Goal: Go to known website: Access a specific website the user already knows

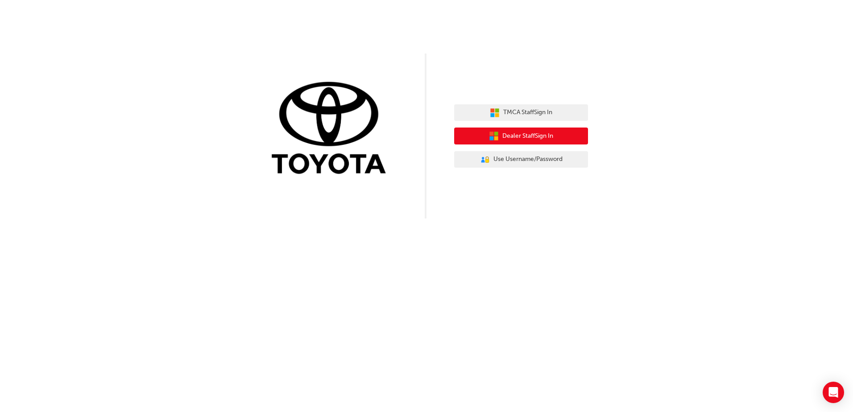
click at [548, 135] on span "Dealer Staff Sign In" at bounding box center [527, 136] width 51 height 10
